Goal: Find contact information: Find contact information

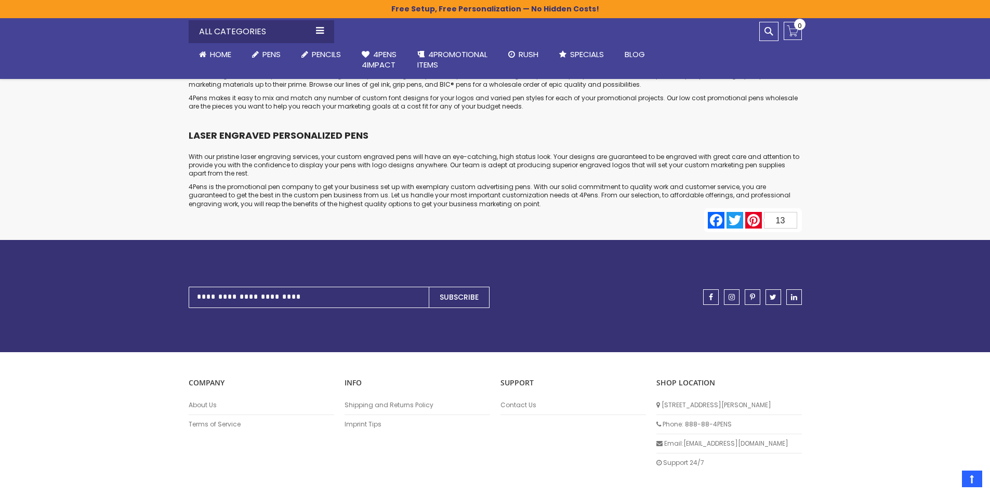
scroll to position [5142, 0]
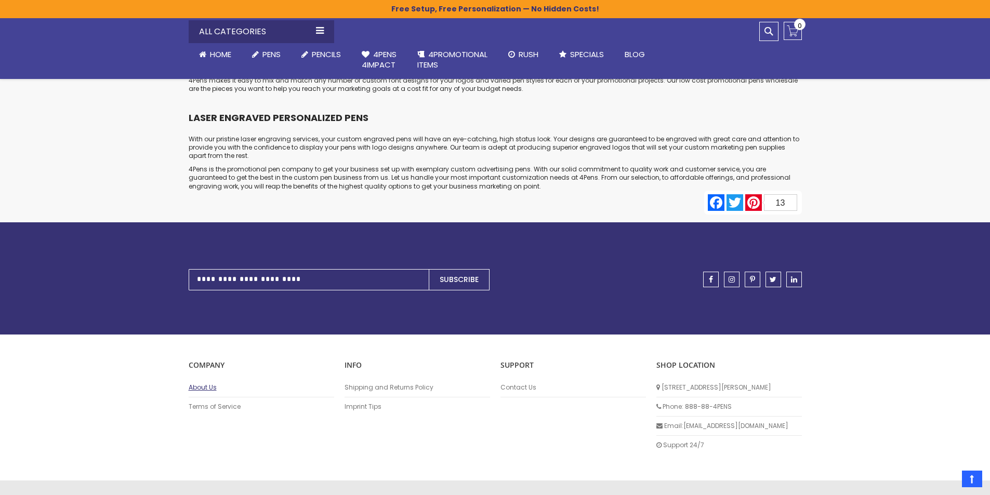
click at [214, 383] on link "About Us" at bounding box center [261, 387] width 145 height 8
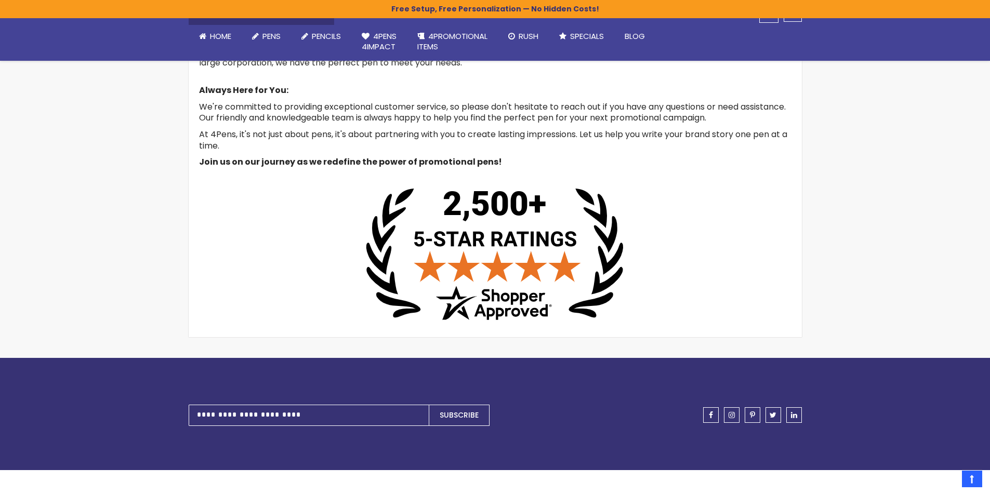
scroll to position [486, 0]
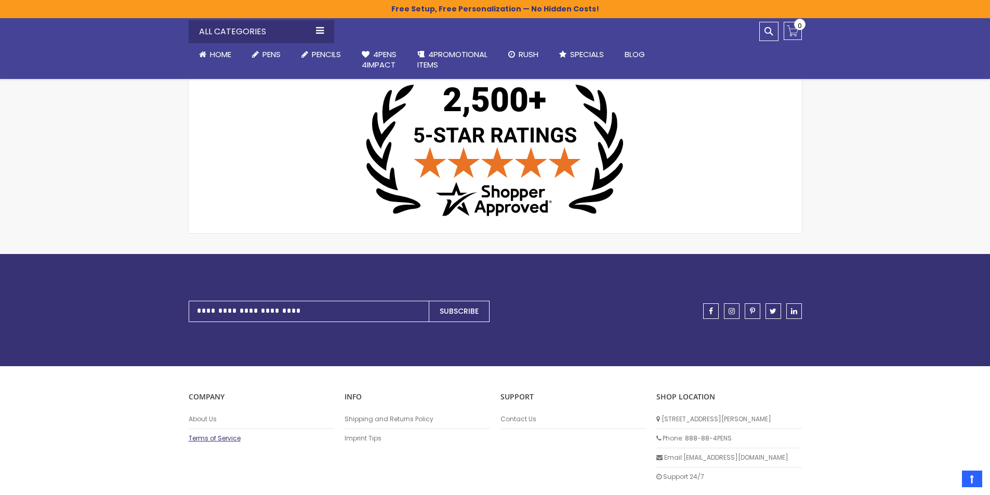
click at [233, 440] on link "Terms of Service" at bounding box center [261, 438] width 145 height 8
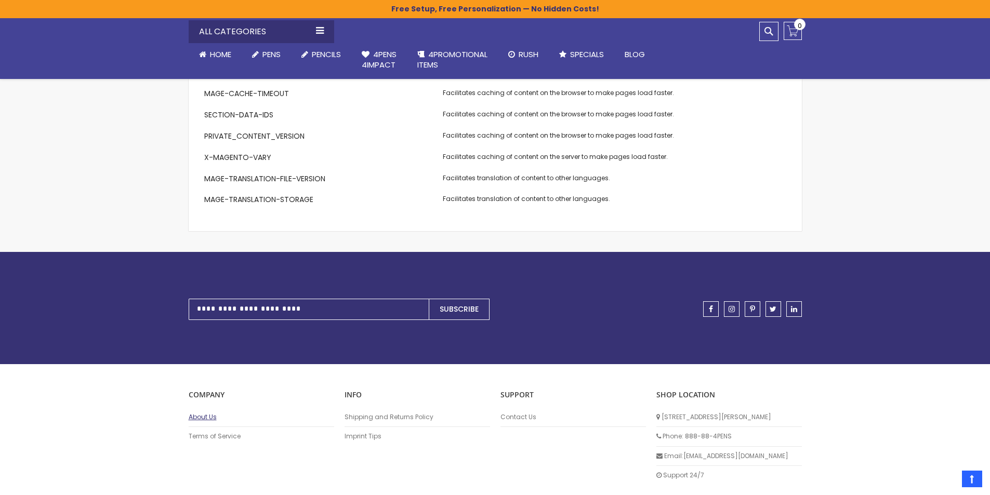
scroll to position [1097, 0]
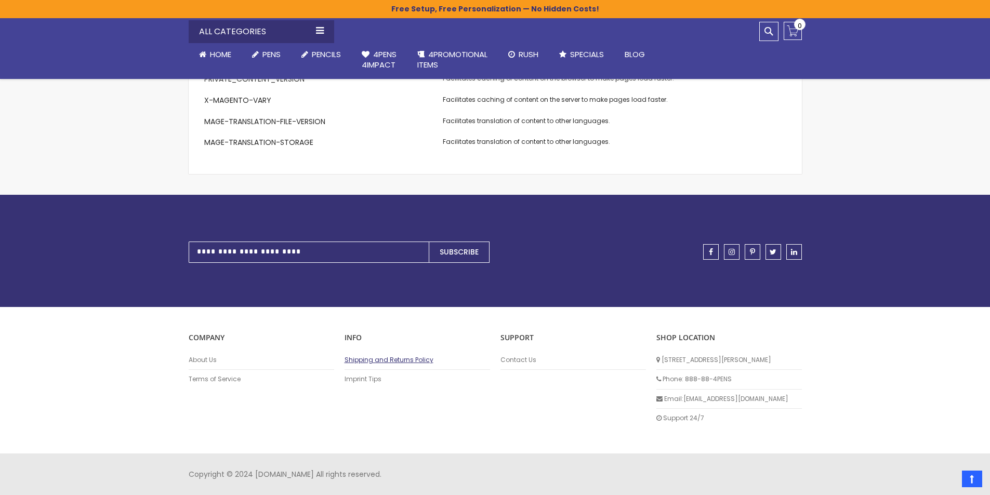
click at [365, 361] on link "Shipping and Returns Policy" at bounding box center [417, 360] width 145 height 8
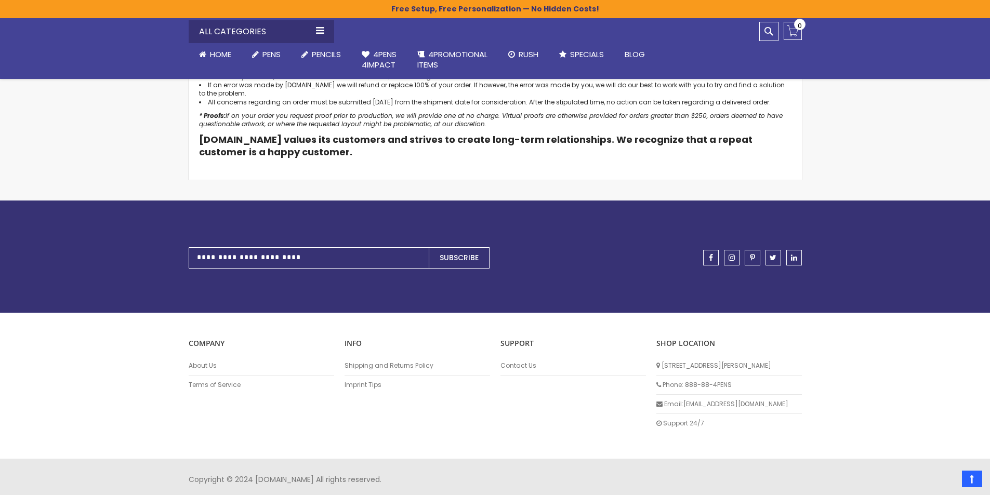
scroll to position [546, 0]
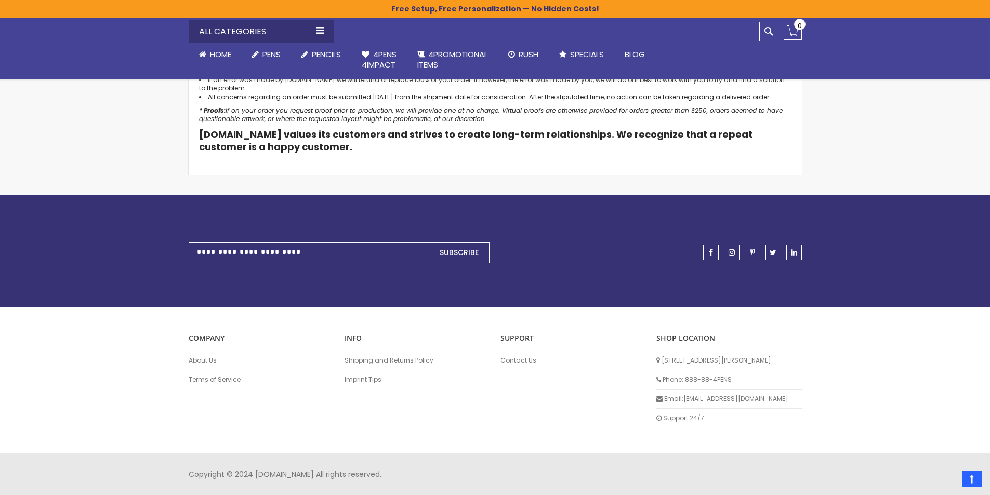
click at [661, 402] on li "Email: info@4pens.com" at bounding box center [728, 399] width 145 height 19
click at [680, 402] on li "Email: info@4pens.com" at bounding box center [728, 399] width 145 height 19
drag, startPoint x: 738, startPoint y: 396, endPoint x: 684, endPoint y: 406, distance: 54.9
click at [684, 406] on li "Email: info@4pens.com" at bounding box center [728, 399] width 145 height 19
copy li "[EMAIL_ADDRESS][DOMAIN_NAME]"
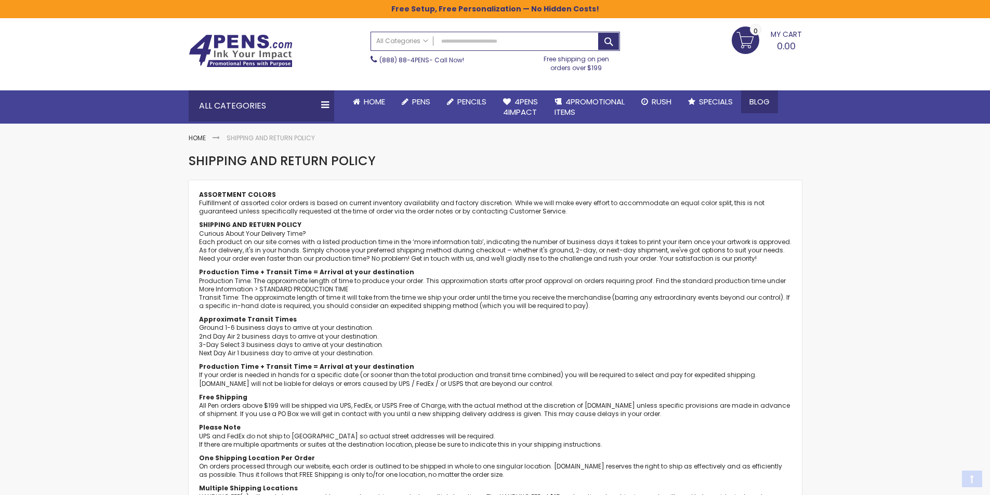
scroll to position [0, 0]
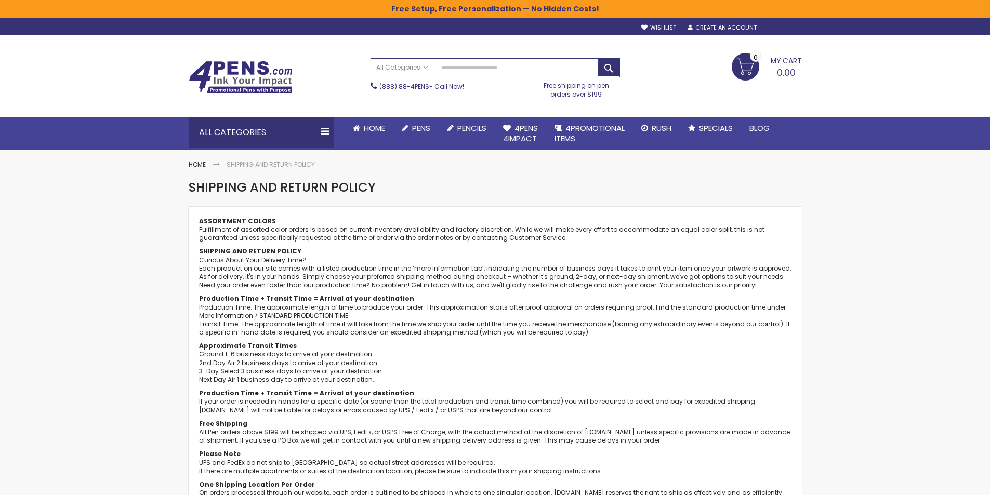
click at [785, 29] on div "Sign In" at bounding box center [784, 28] width 34 height 8
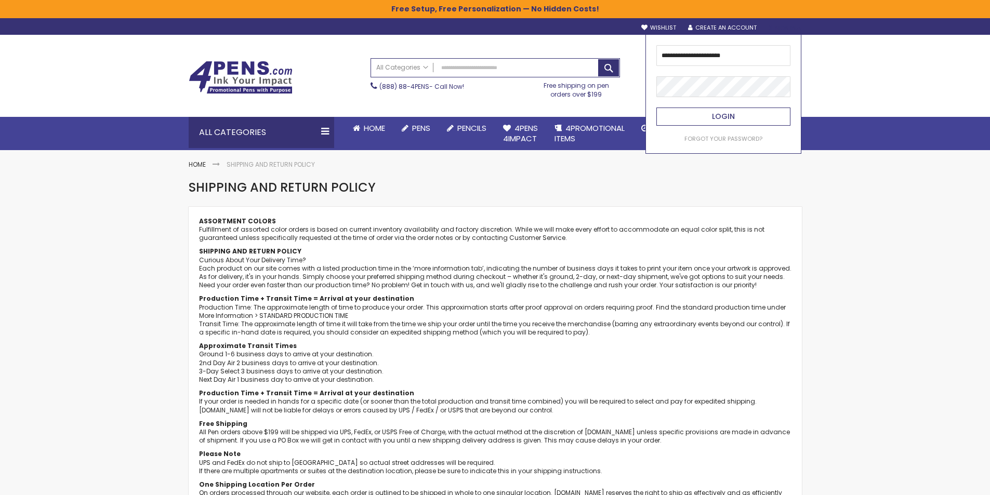
click at [706, 113] on button "Login" at bounding box center [723, 117] width 134 height 18
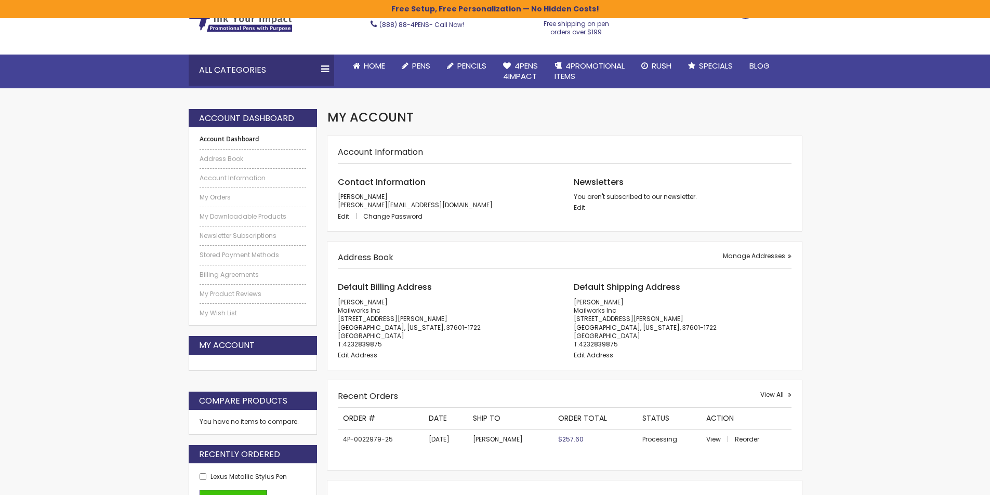
scroll to position [156, 0]
